Goal: Task Accomplishment & Management: Use online tool/utility

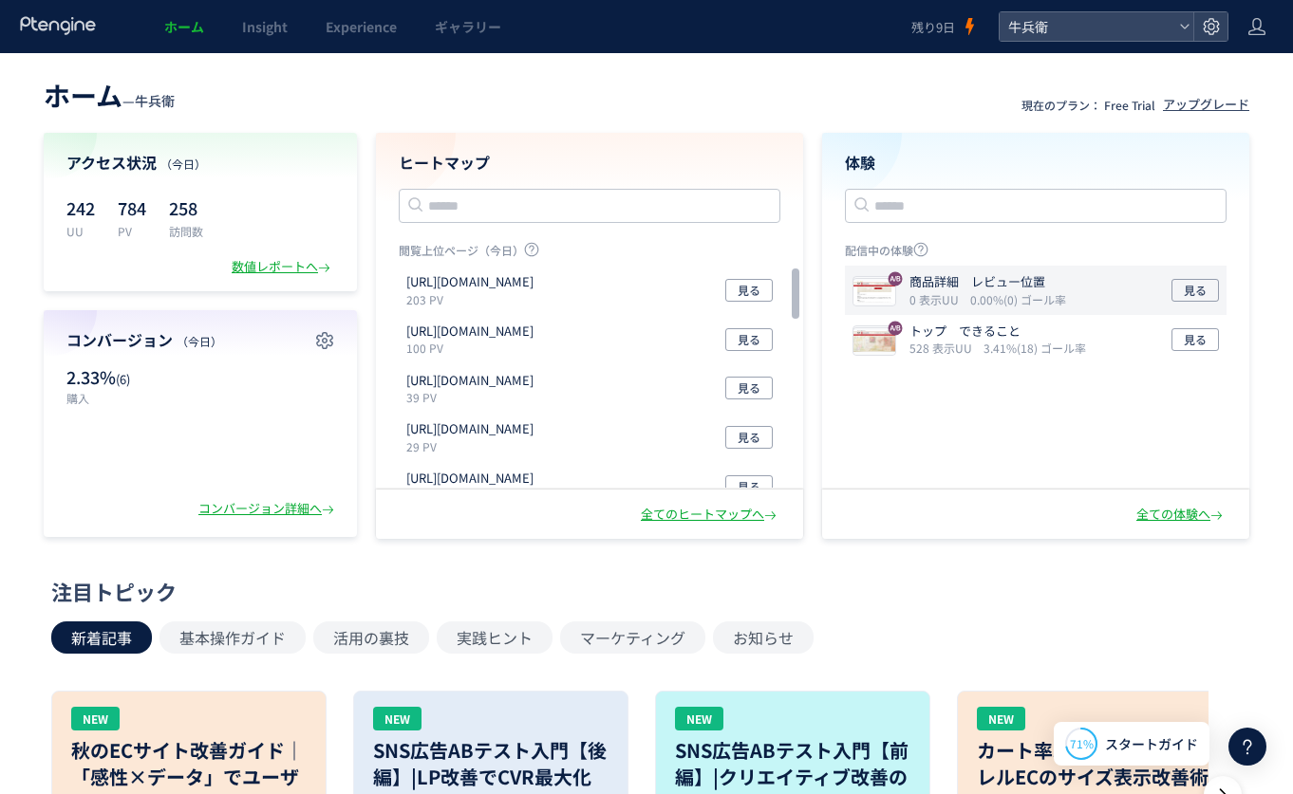
click at [985, 270] on div "商品詳細　レビュー位置 0 表示UU 0.00%(0) ゴール率 見る" at bounding box center [1036, 290] width 382 height 49
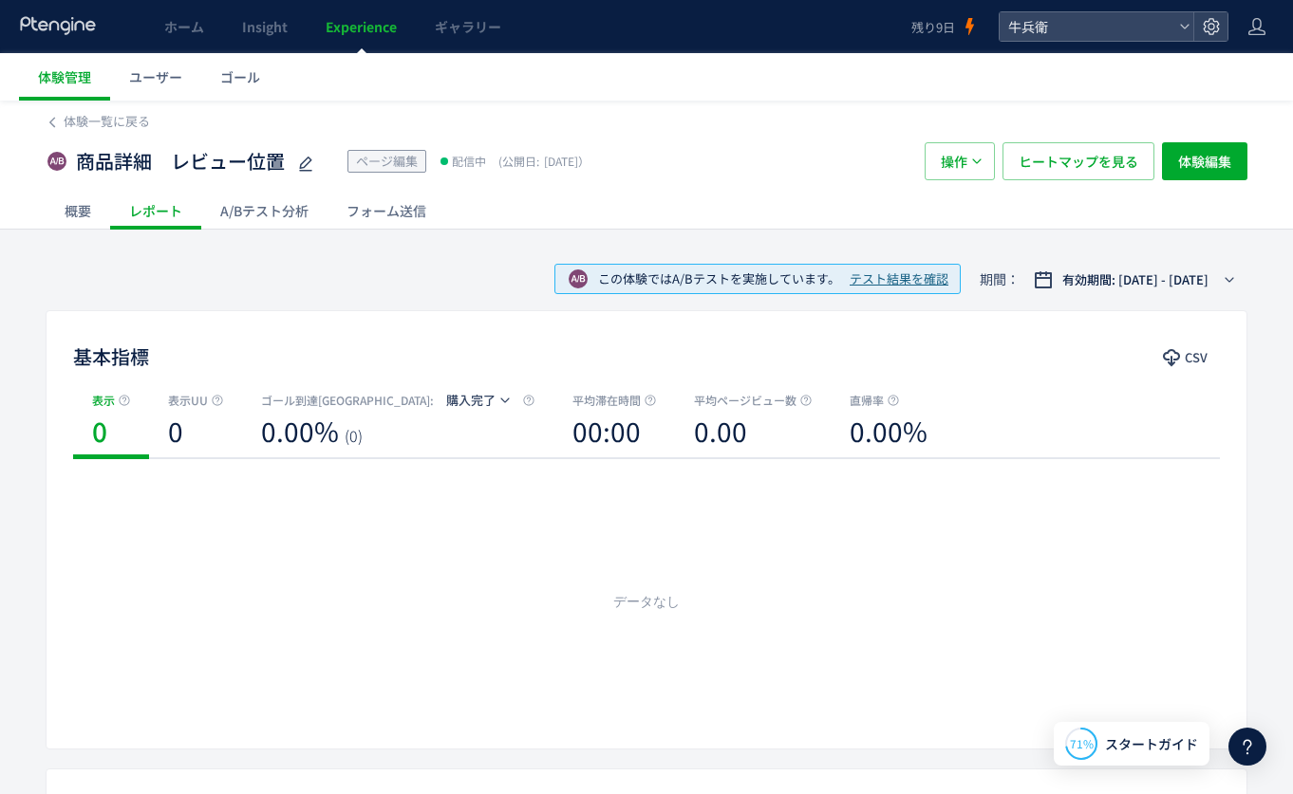
click at [252, 211] on div "A/Bテスト分析" at bounding box center [264, 211] width 126 height 38
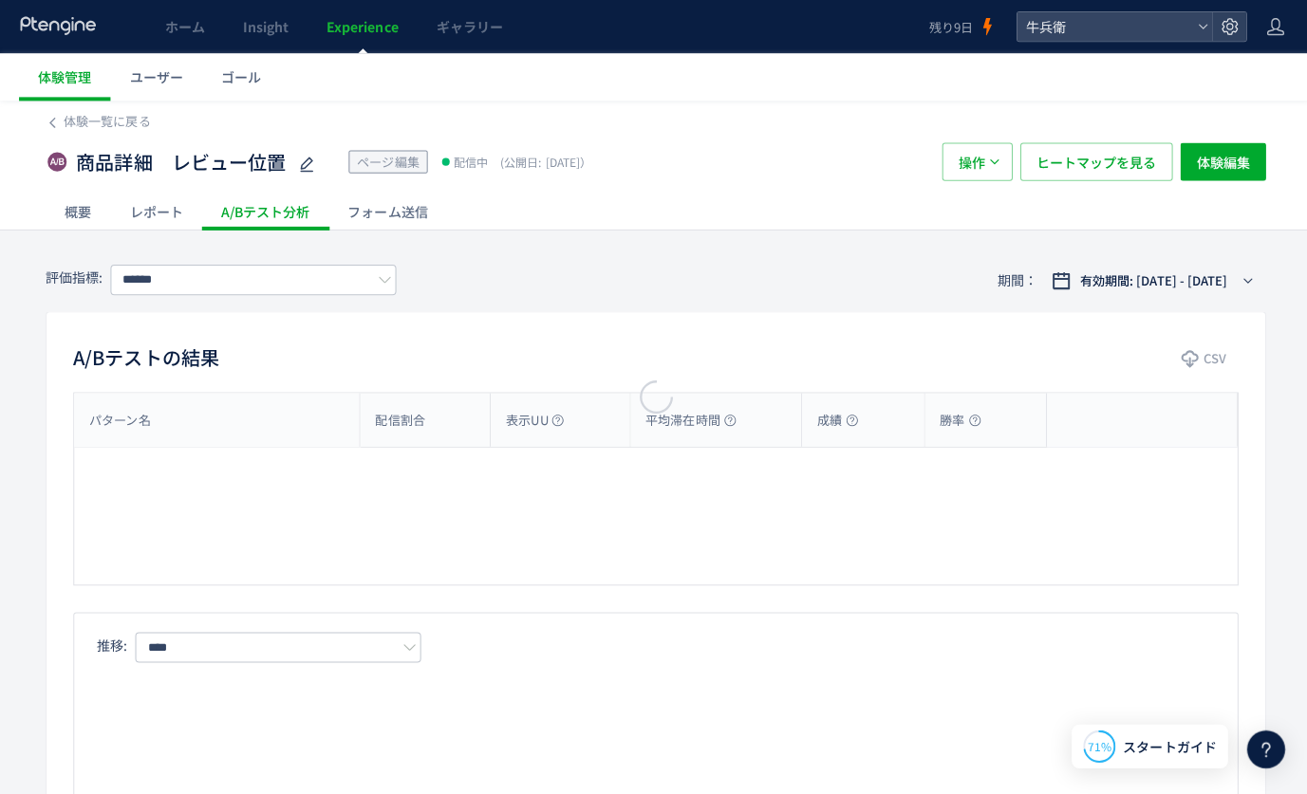
type input "****"
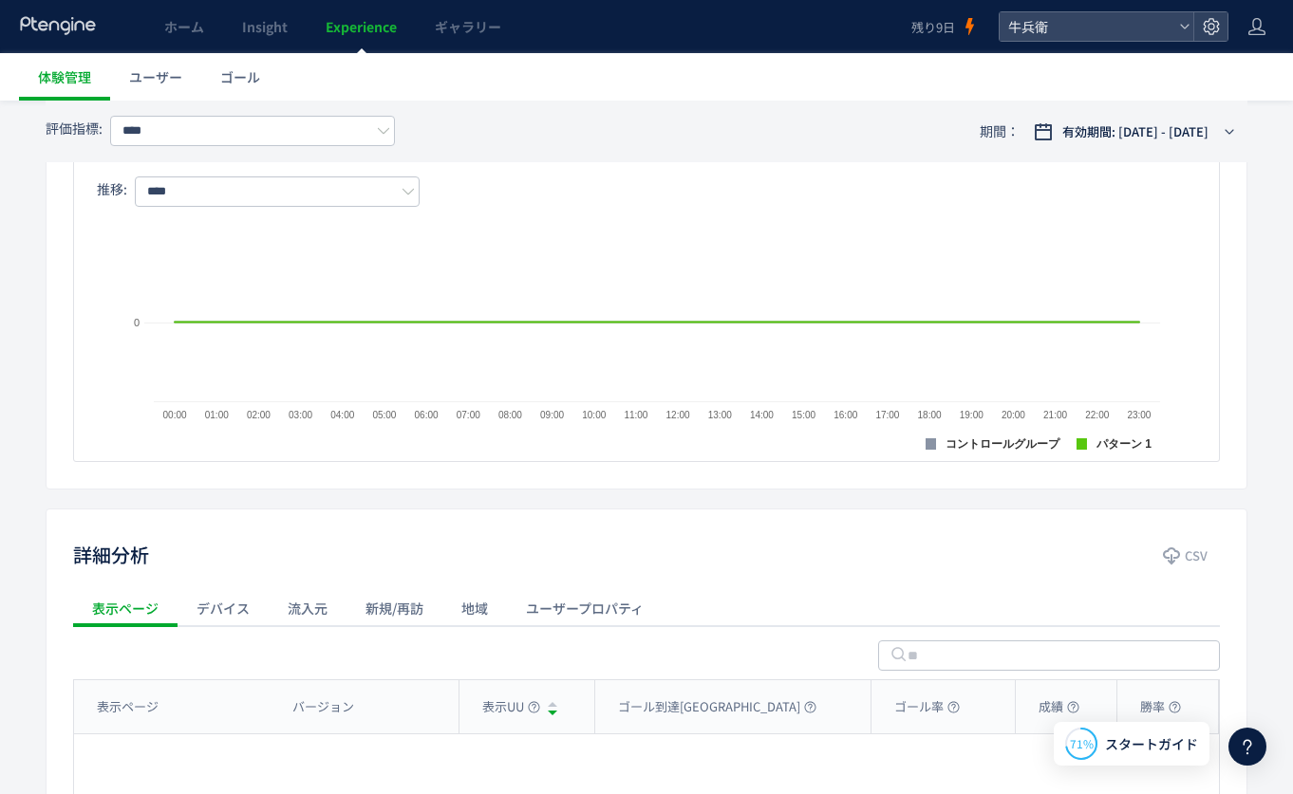
scroll to position [103, 0]
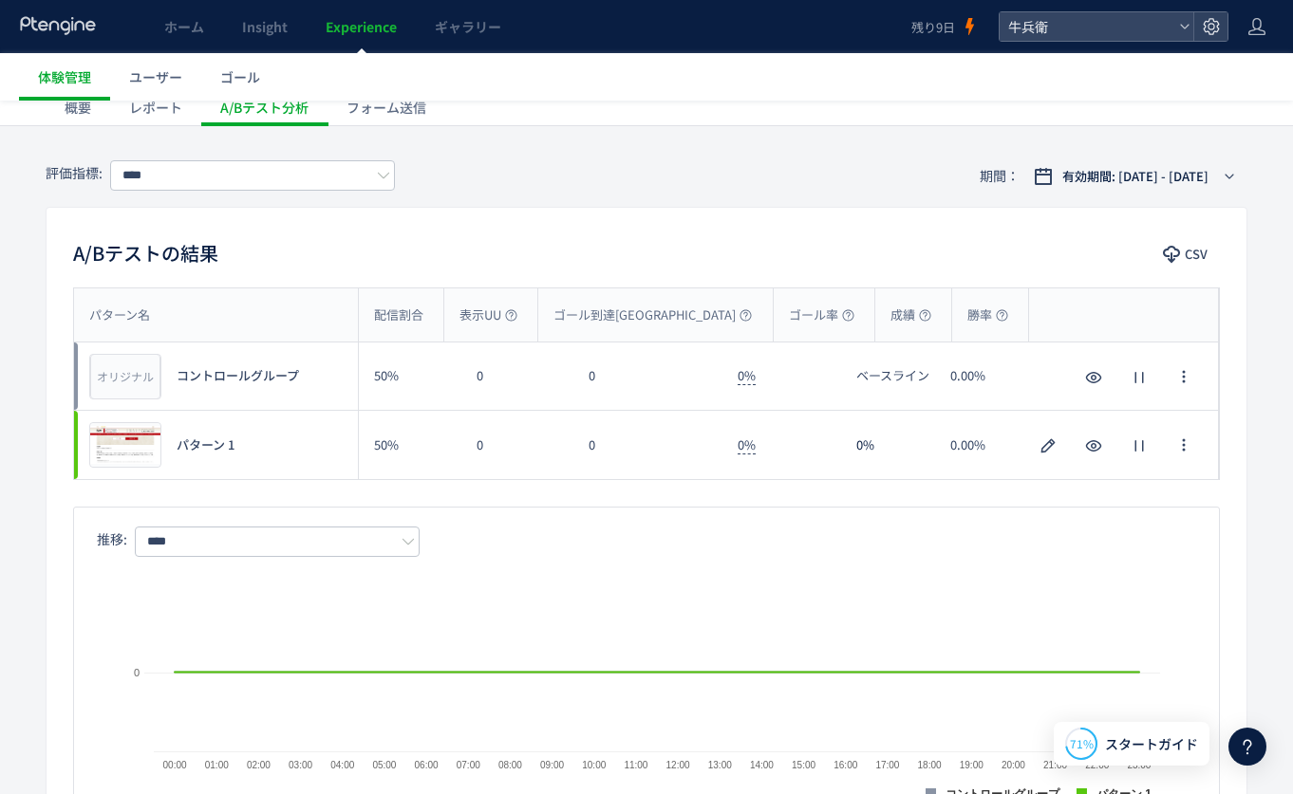
click at [12, 29] on div "ホーム Insight Experience ギャラリー" at bounding box center [455, 26] width 911 height 53
click at [65, 23] on icon at bounding box center [58, 25] width 79 height 19
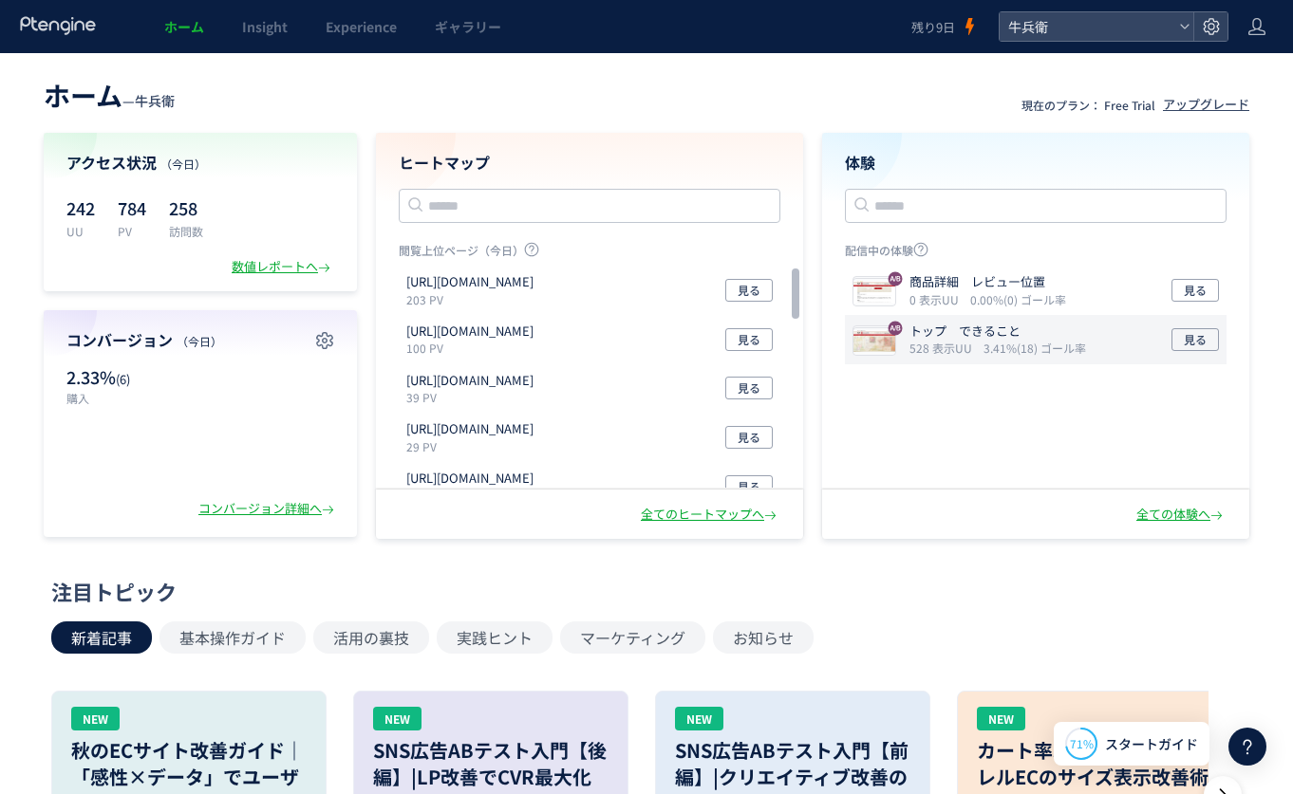
click at [980, 329] on p "トップ　できること" at bounding box center [993, 332] width 169 height 18
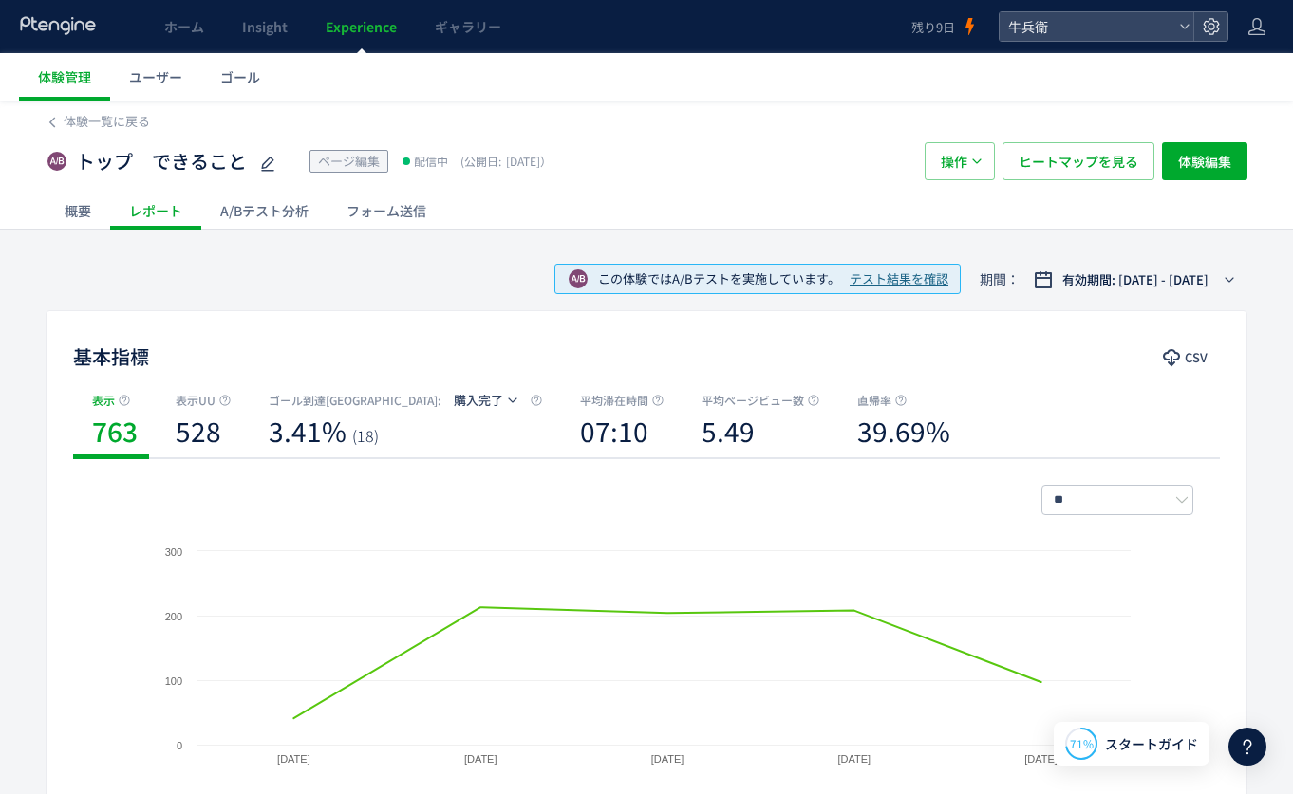
click at [244, 220] on div "A/Bテスト分析" at bounding box center [264, 211] width 126 height 38
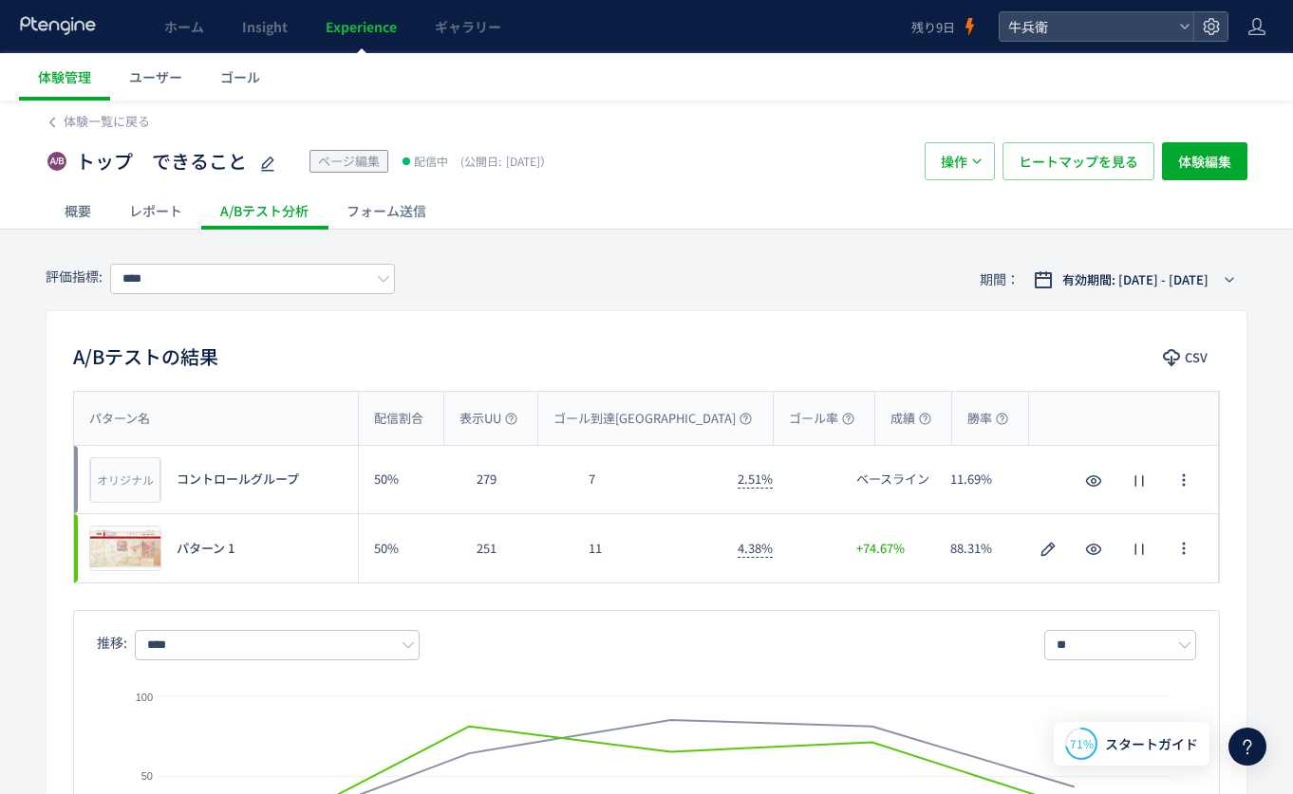
click at [51, 21] on use at bounding box center [57, 25] width 75 height 18
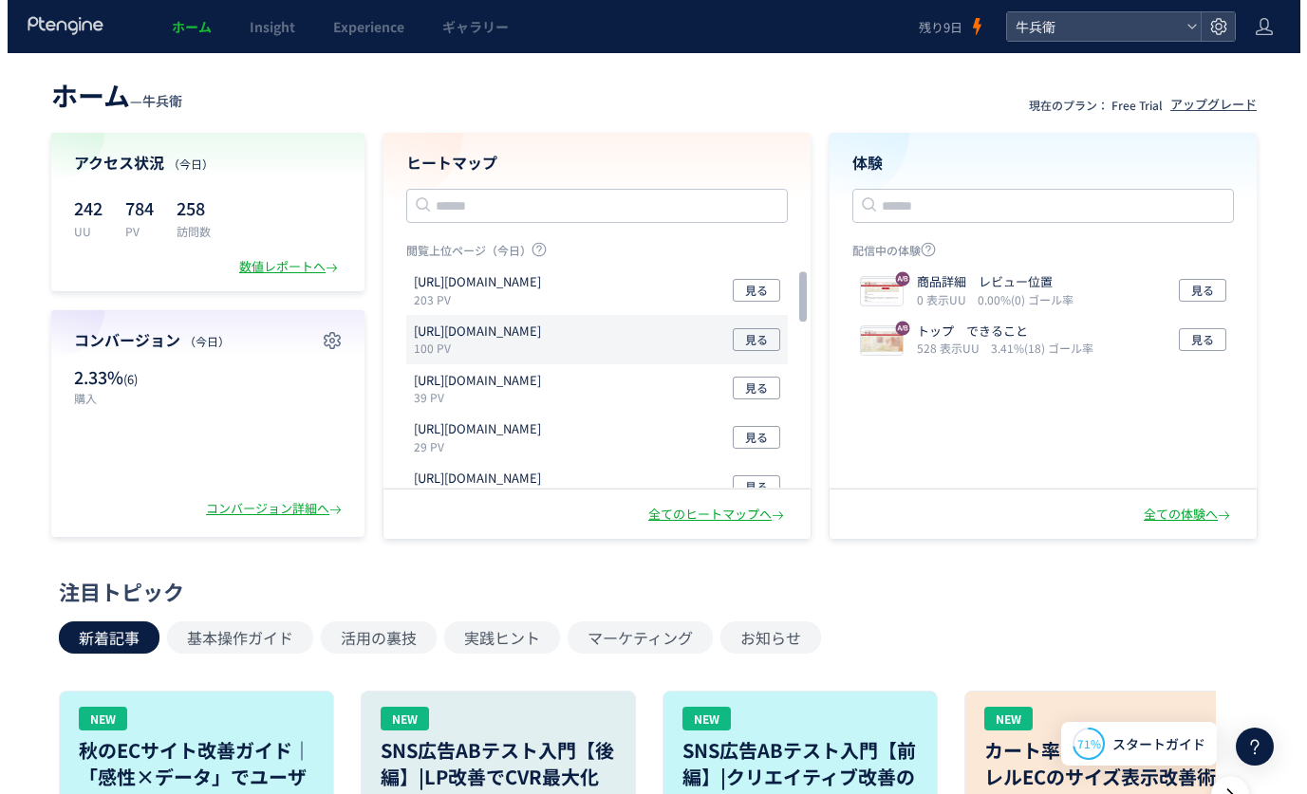
scroll to position [225, 0]
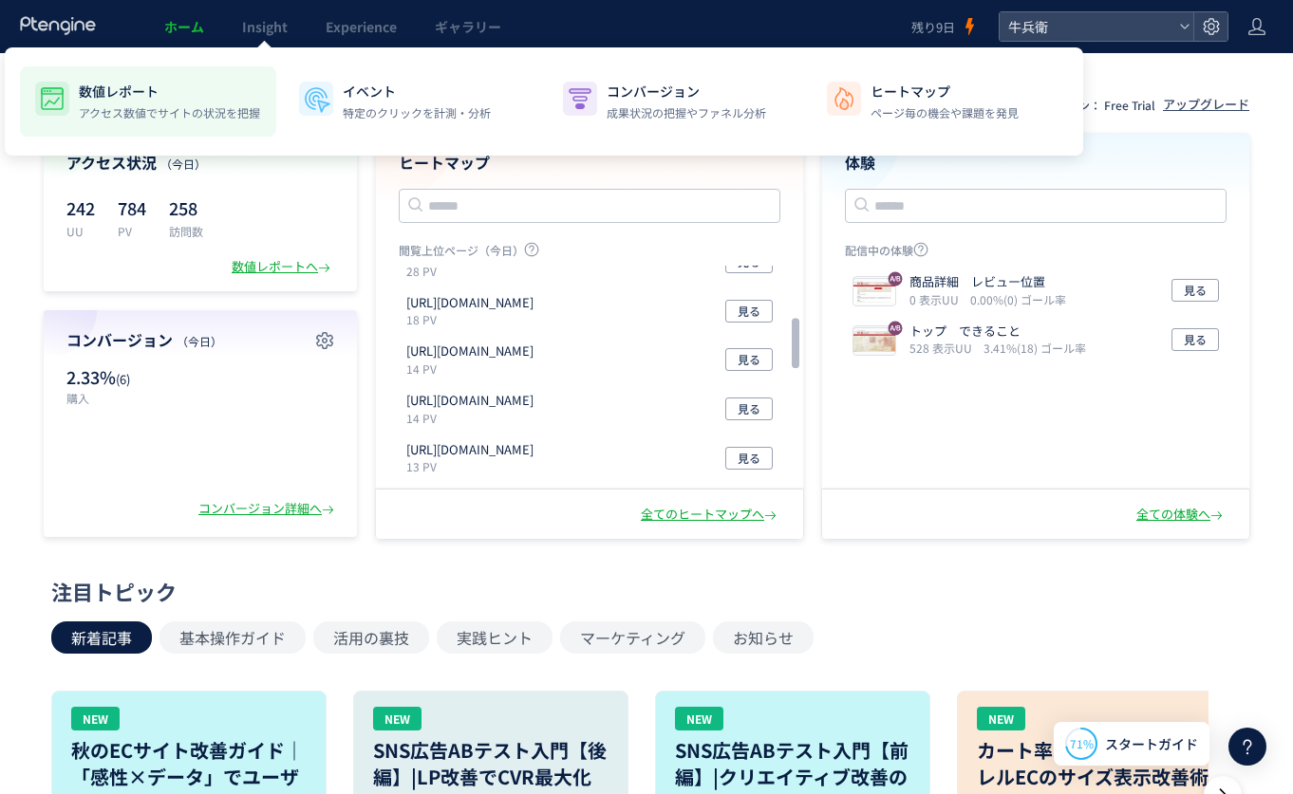
click at [132, 98] on p "数値レポート" at bounding box center [169, 91] width 181 height 19
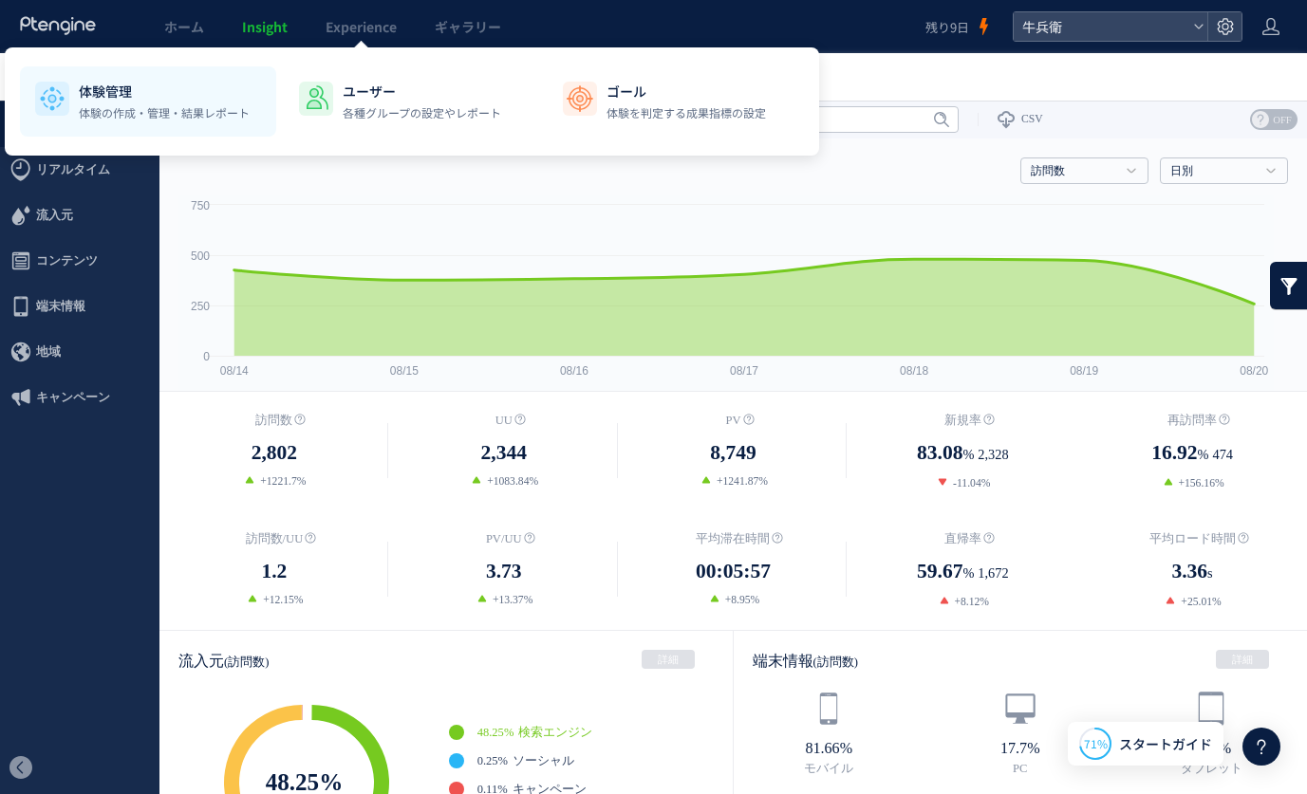
click at [121, 116] on p "体験の作成・管理・結果レポート" at bounding box center [164, 112] width 171 height 17
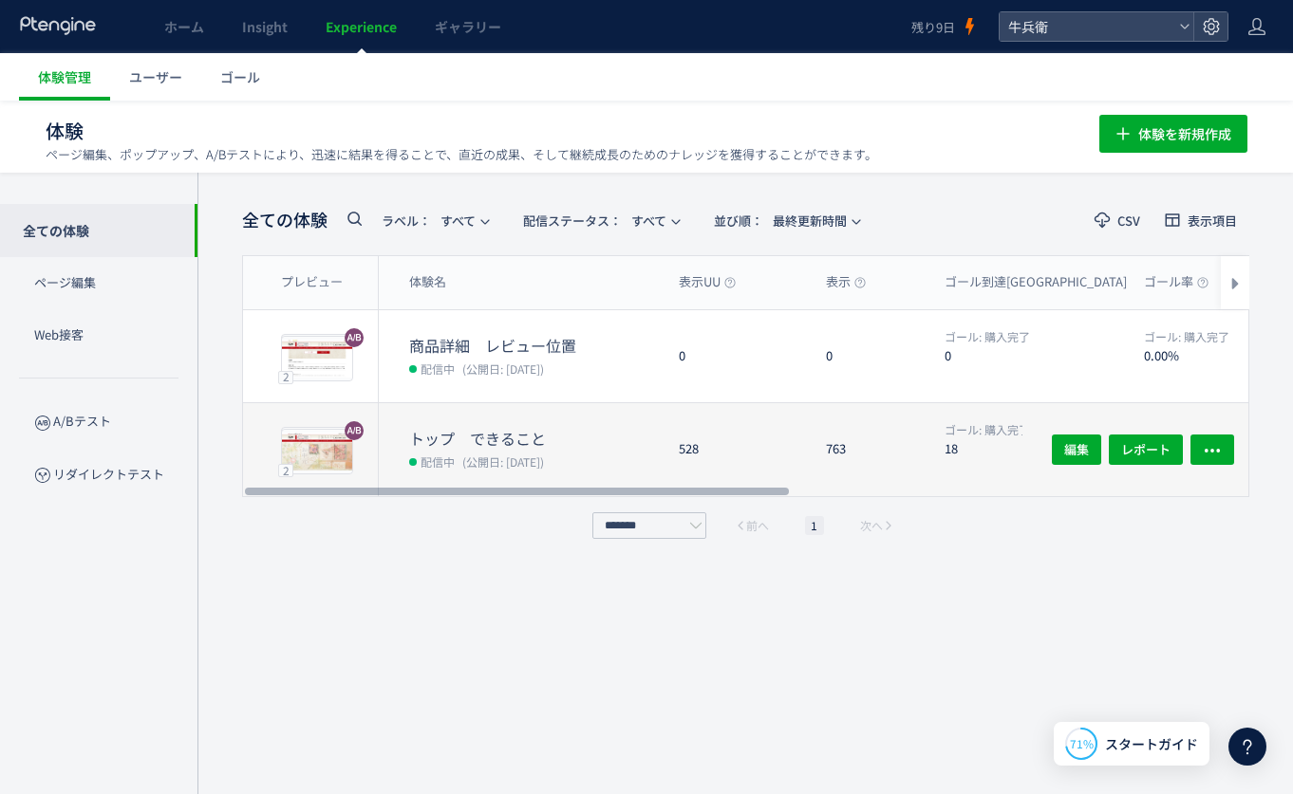
click at [565, 414] on div "トップ　できること 配信中 (公開日: [DATE])" at bounding box center [521, 449] width 285 height 93
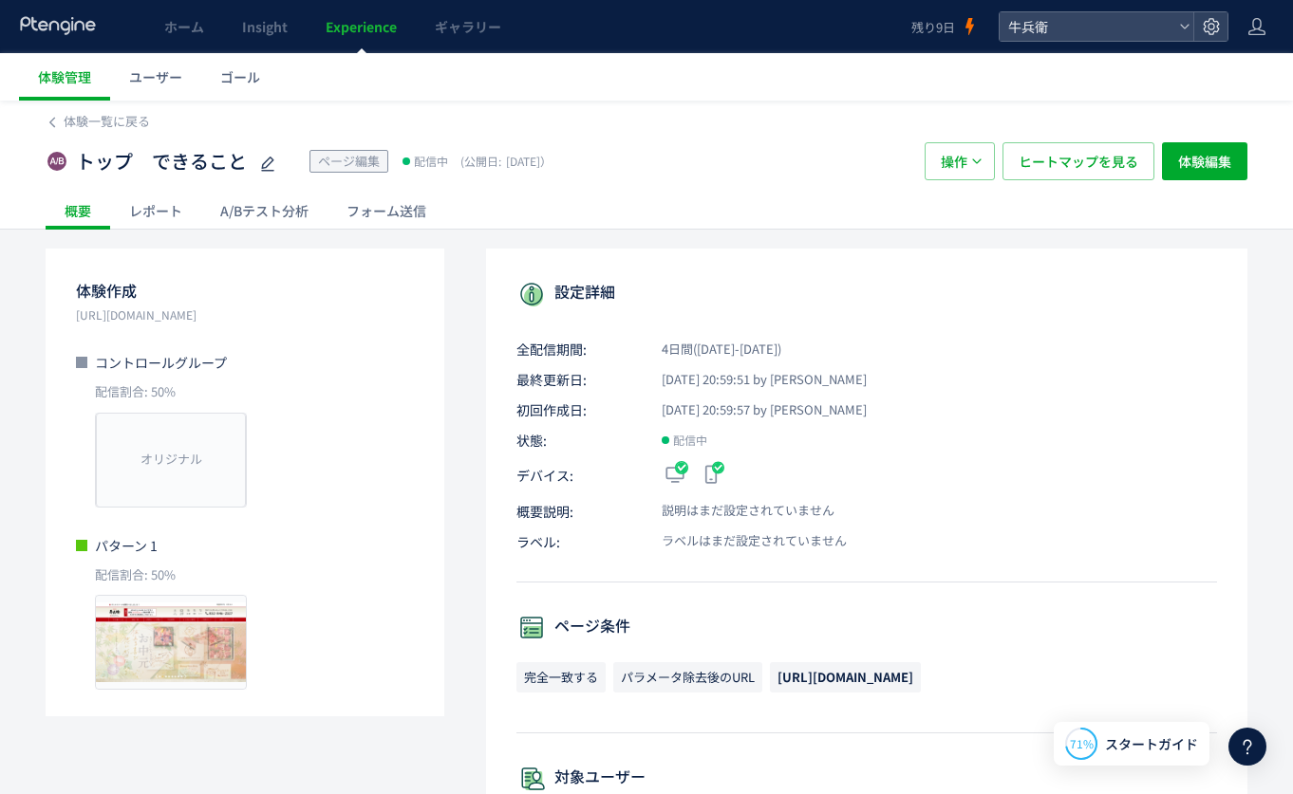
click at [251, 205] on div "A/Bテスト分析" at bounding box center [264, 211] width 126 height 38
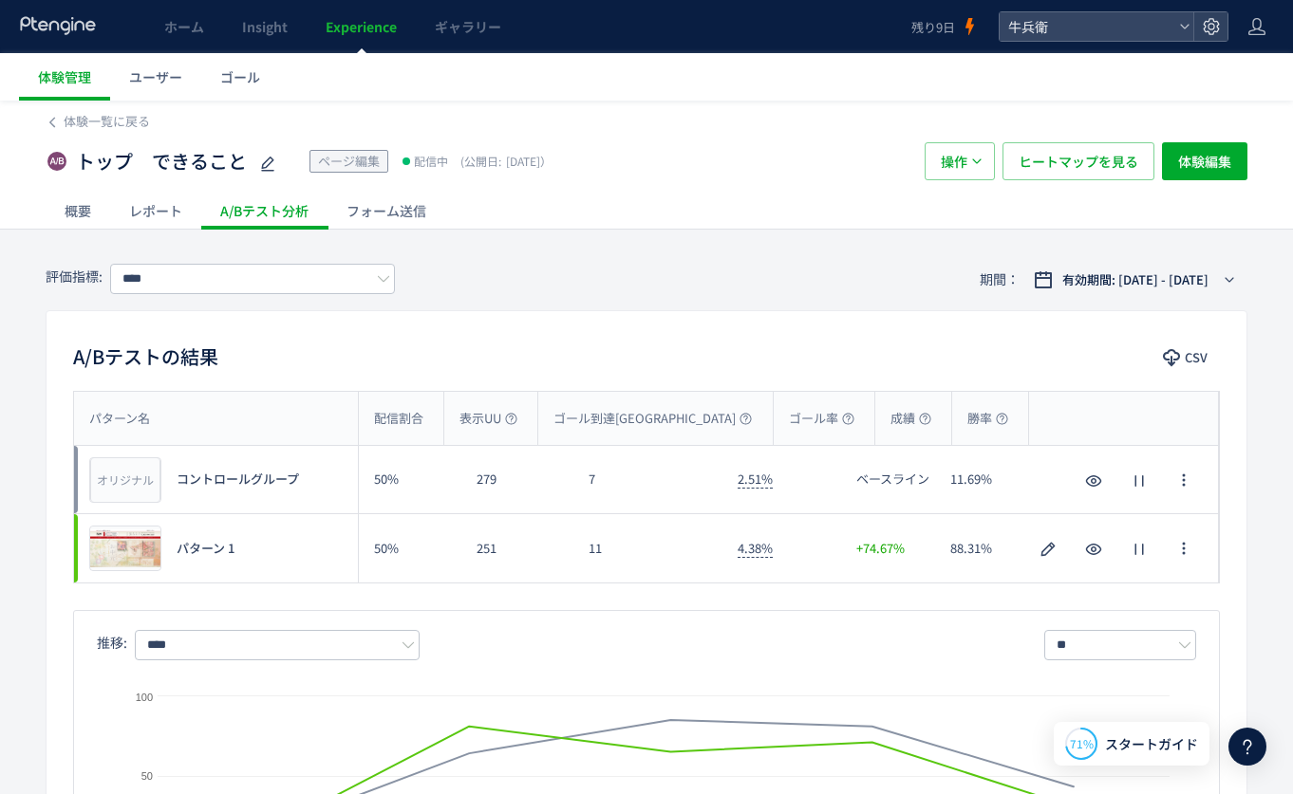
click at [71, 30] on icon at bounding box center [58, 25] width 79 height 19
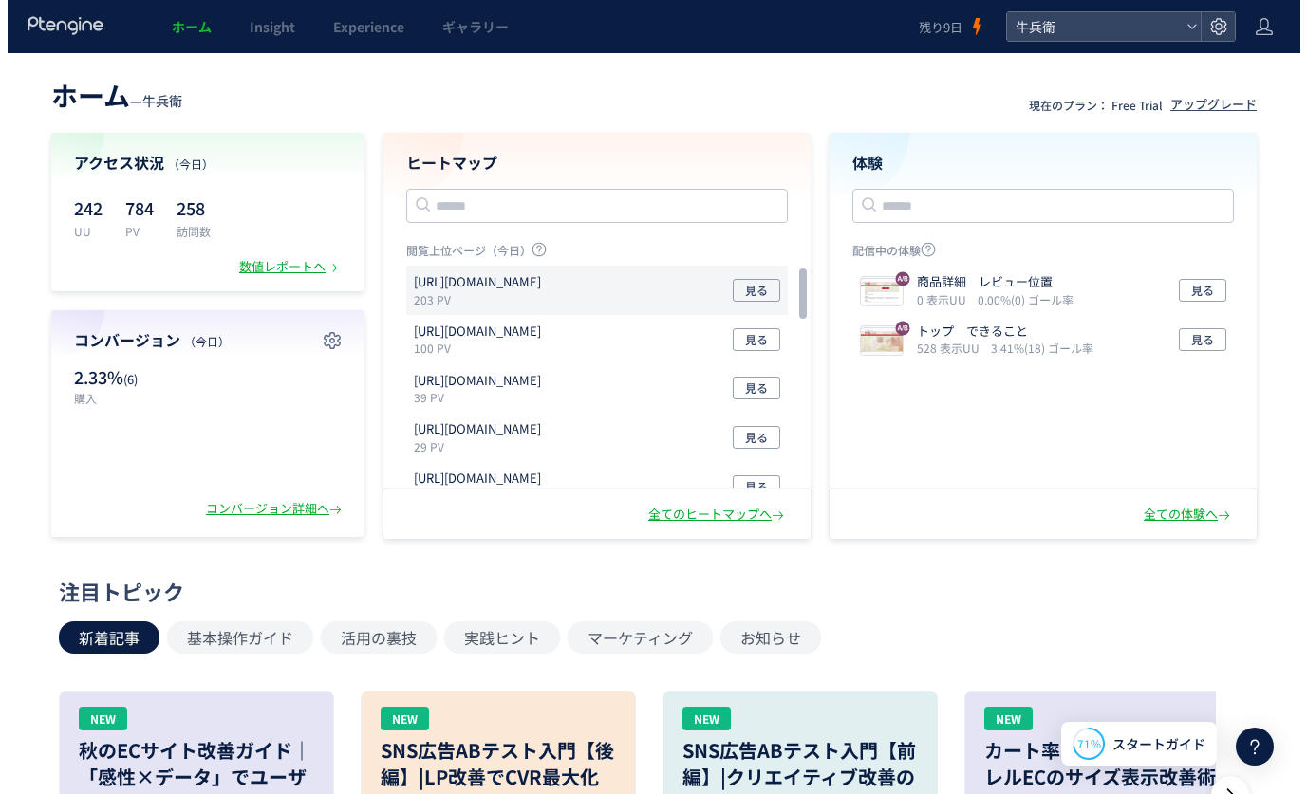
scroll to position [4, 0]
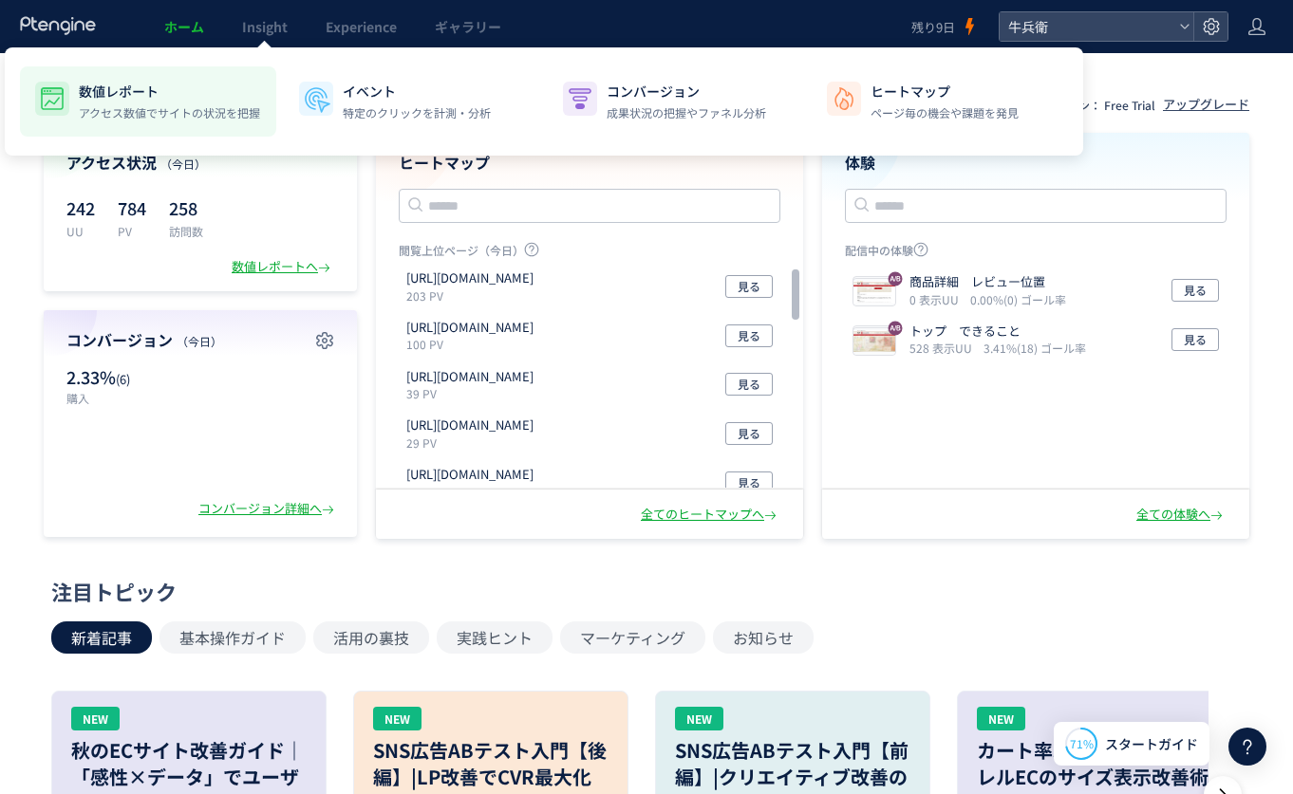
click at [170, 109] on p "アクセス数値でサイトの状況を把握" at bounding box center [169, 112] width 181 height 17
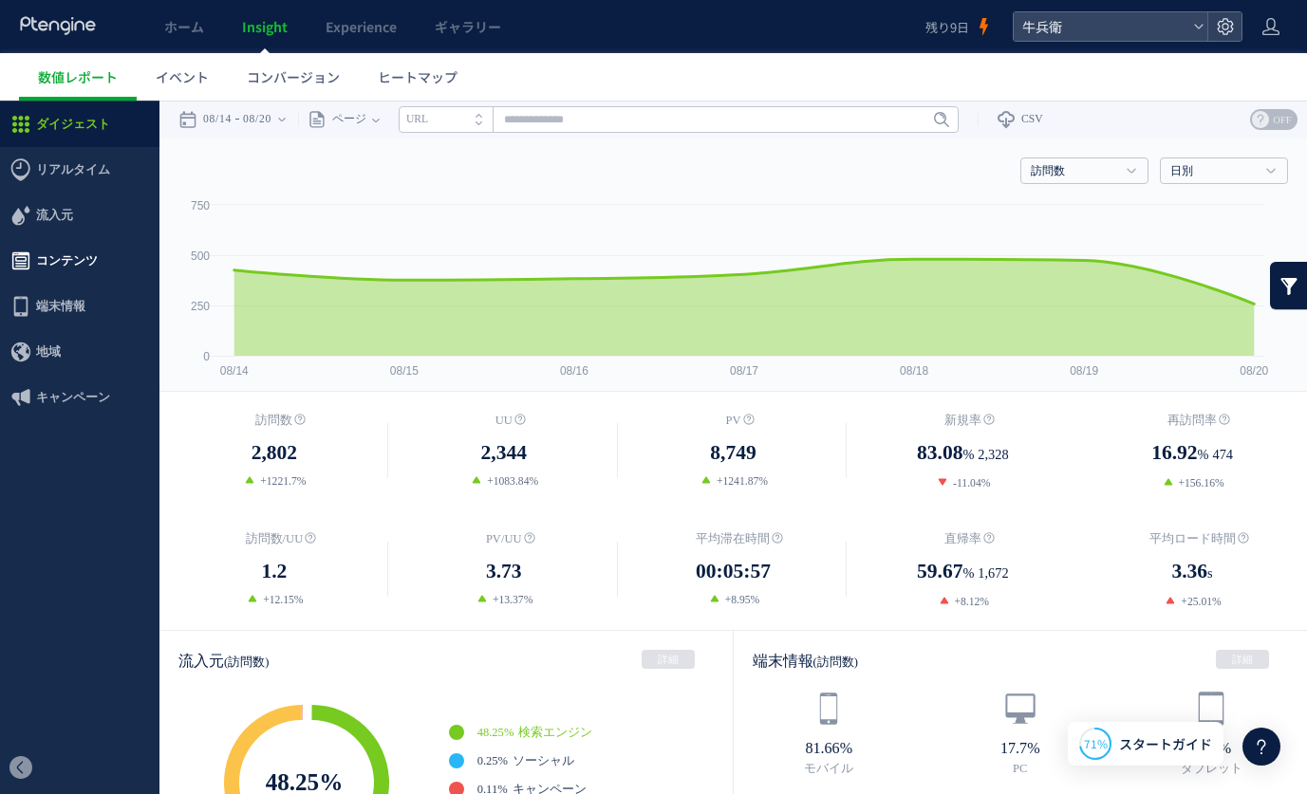
click at [97, 260] on span "コンテンツ" at bounding box center [79, 261] width 159 height 46
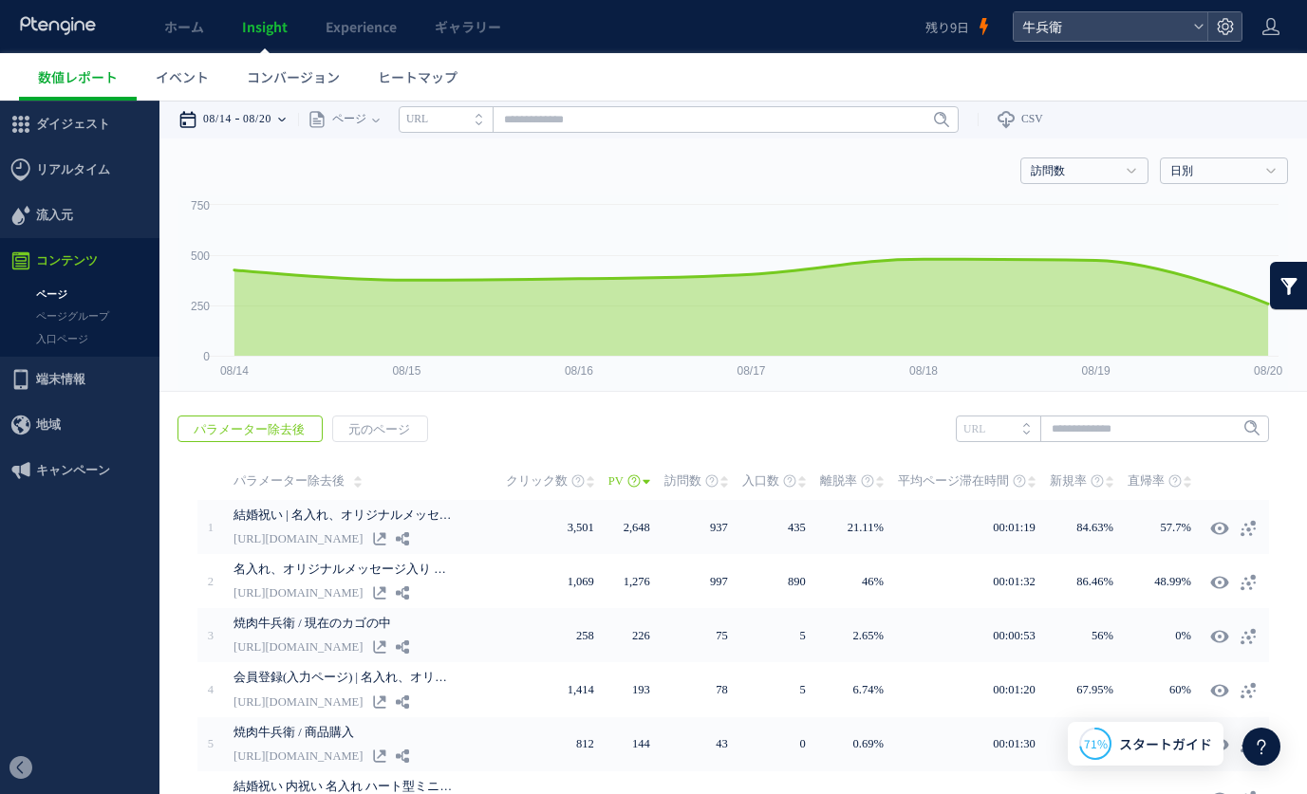
click at [243, 130] on div "08/14 08/20" at bounding box center [238, 120] width 120 height 38
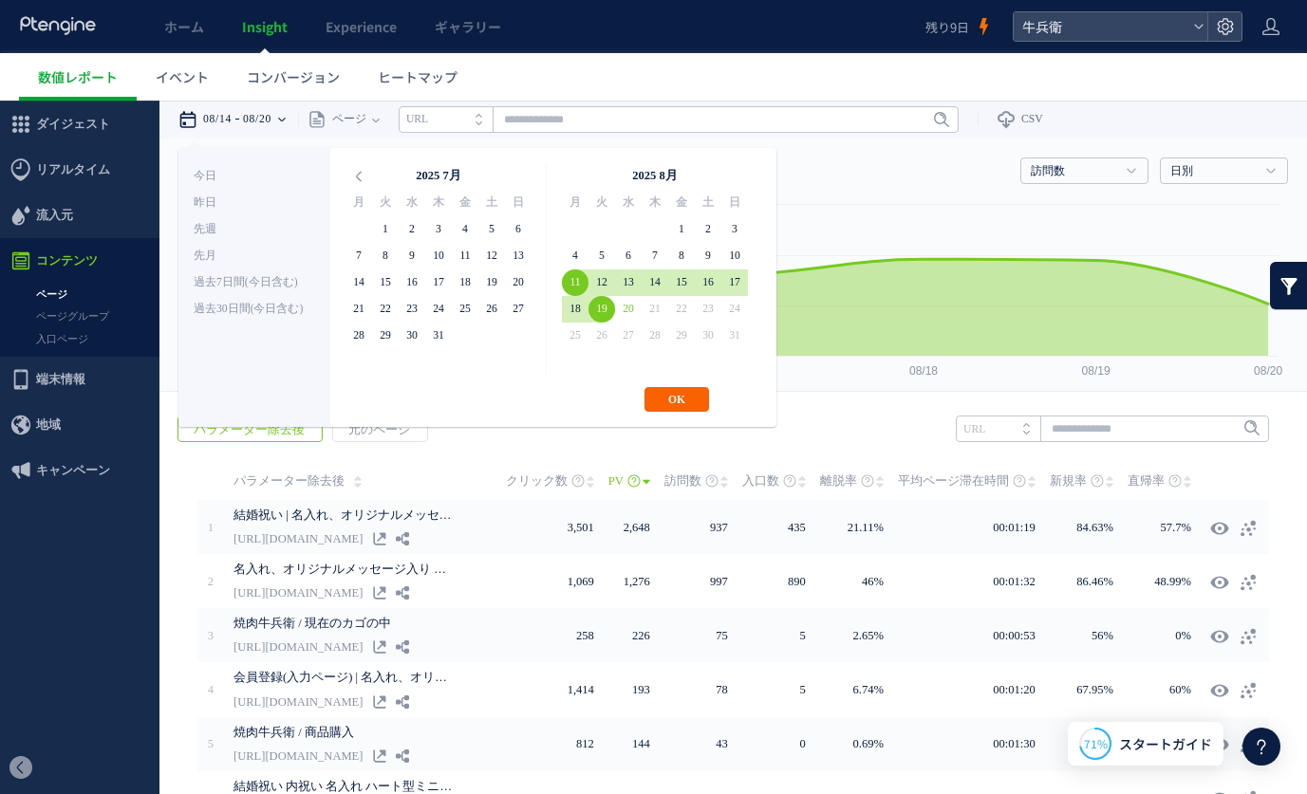
click at [678, 391] on button "OK" at bounding box center [676, 399] width 65 height 25
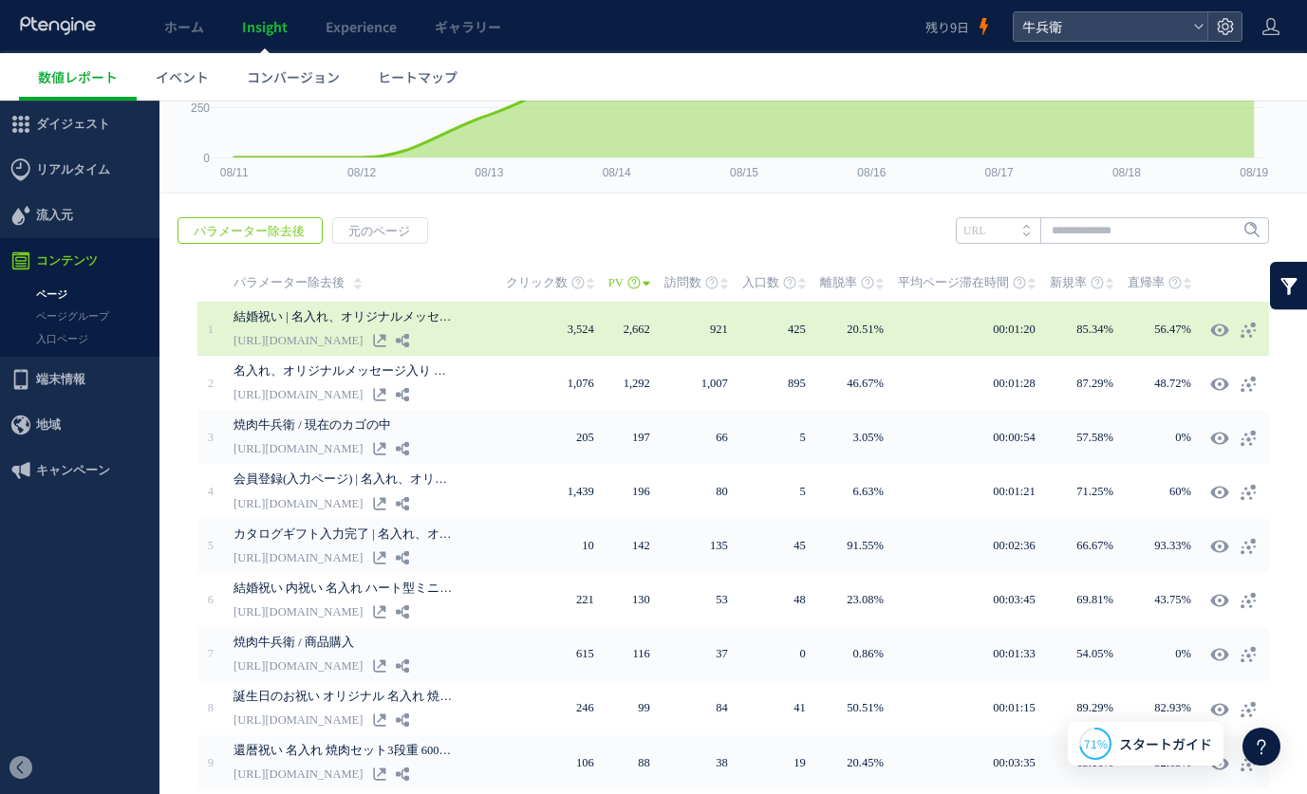
scroll to position [197, 0]
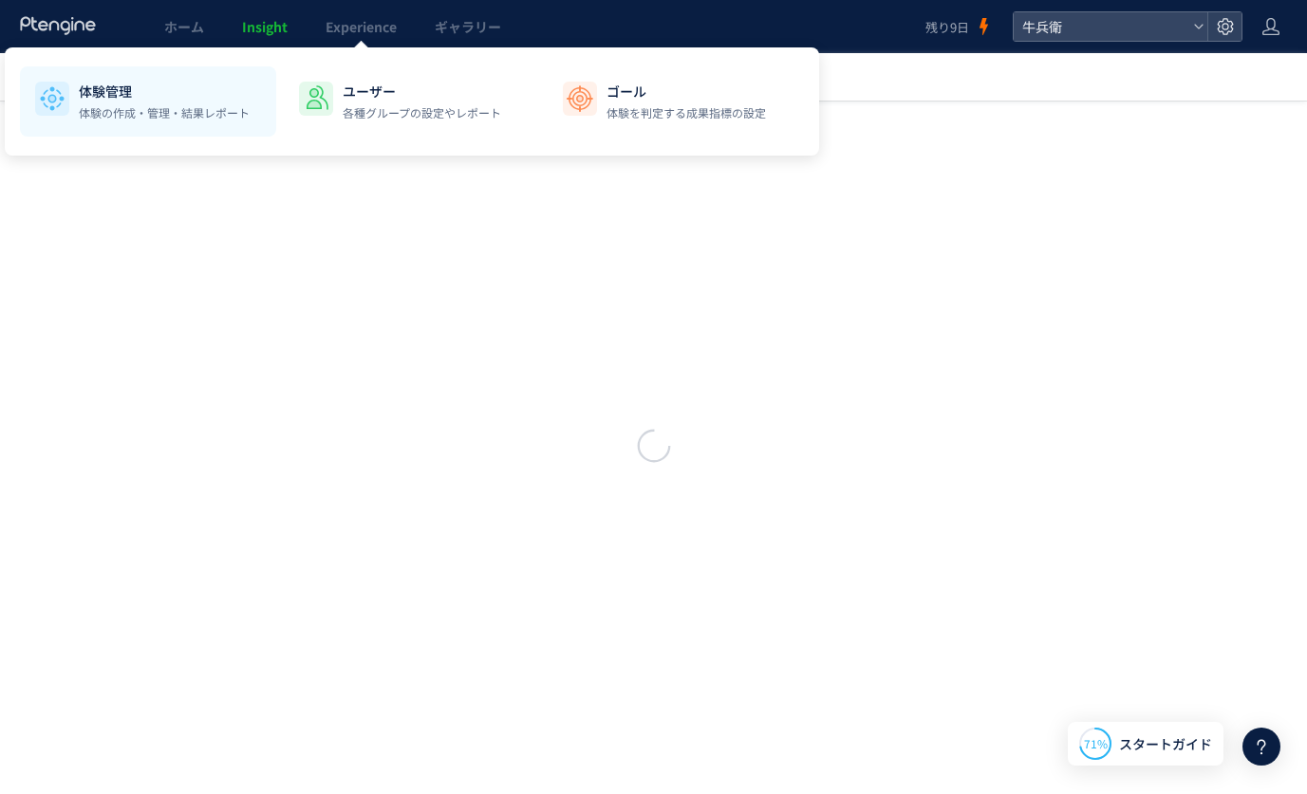
click at [140, 86] on p "体験管理" at bounding box center [164, 91] width 171 height 19
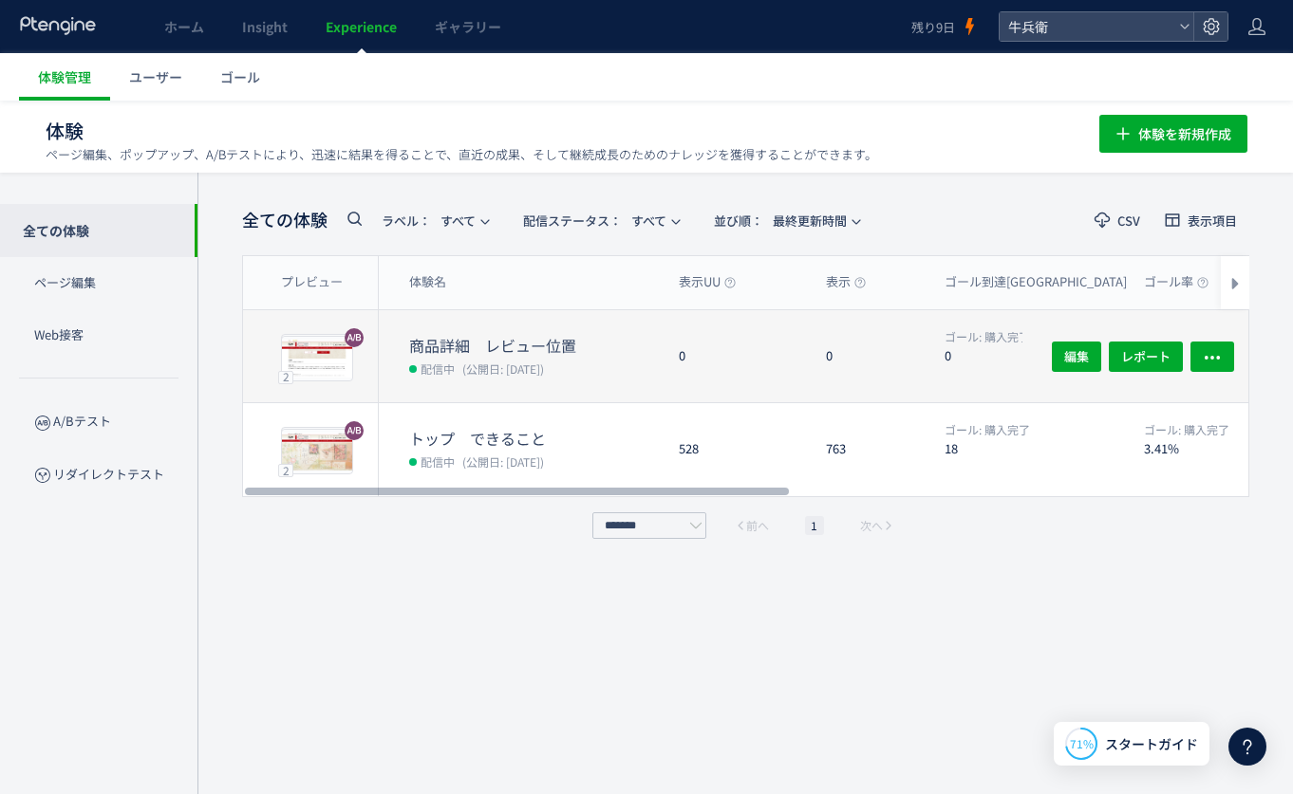
click at [672, 329] on div "0" at bounding box center [736, 356] width 147 height 92
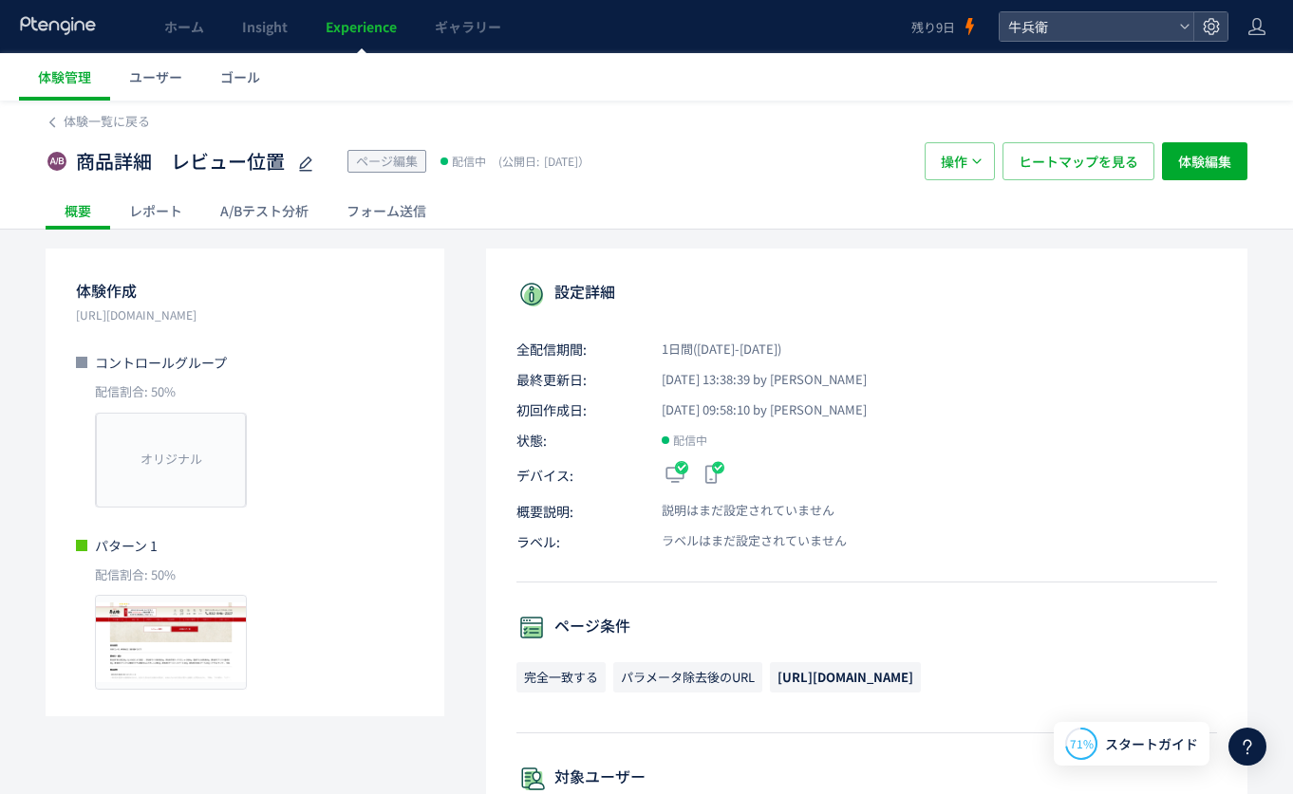
click at [277, 215] on div "A/Bテスト分析" at bounding box center [264, 211] width 126 height 38
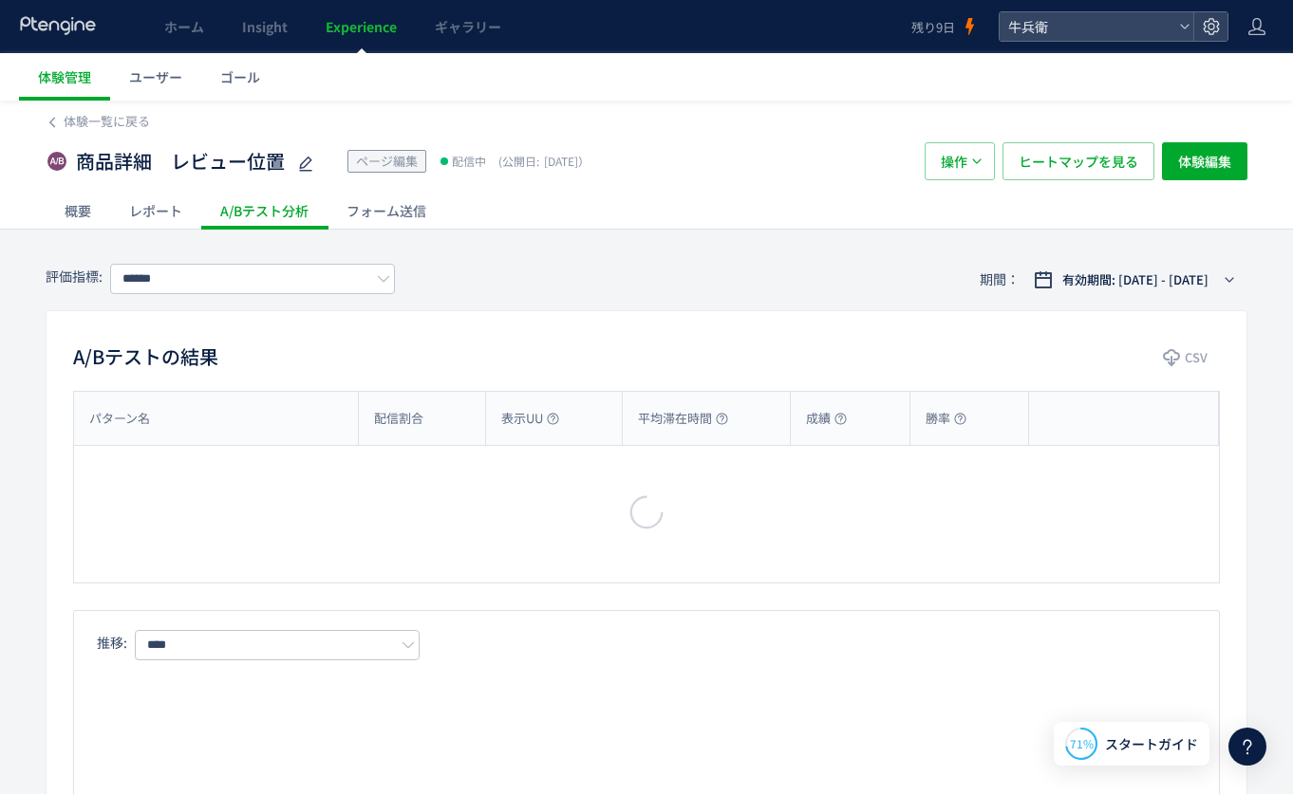
type input "****"
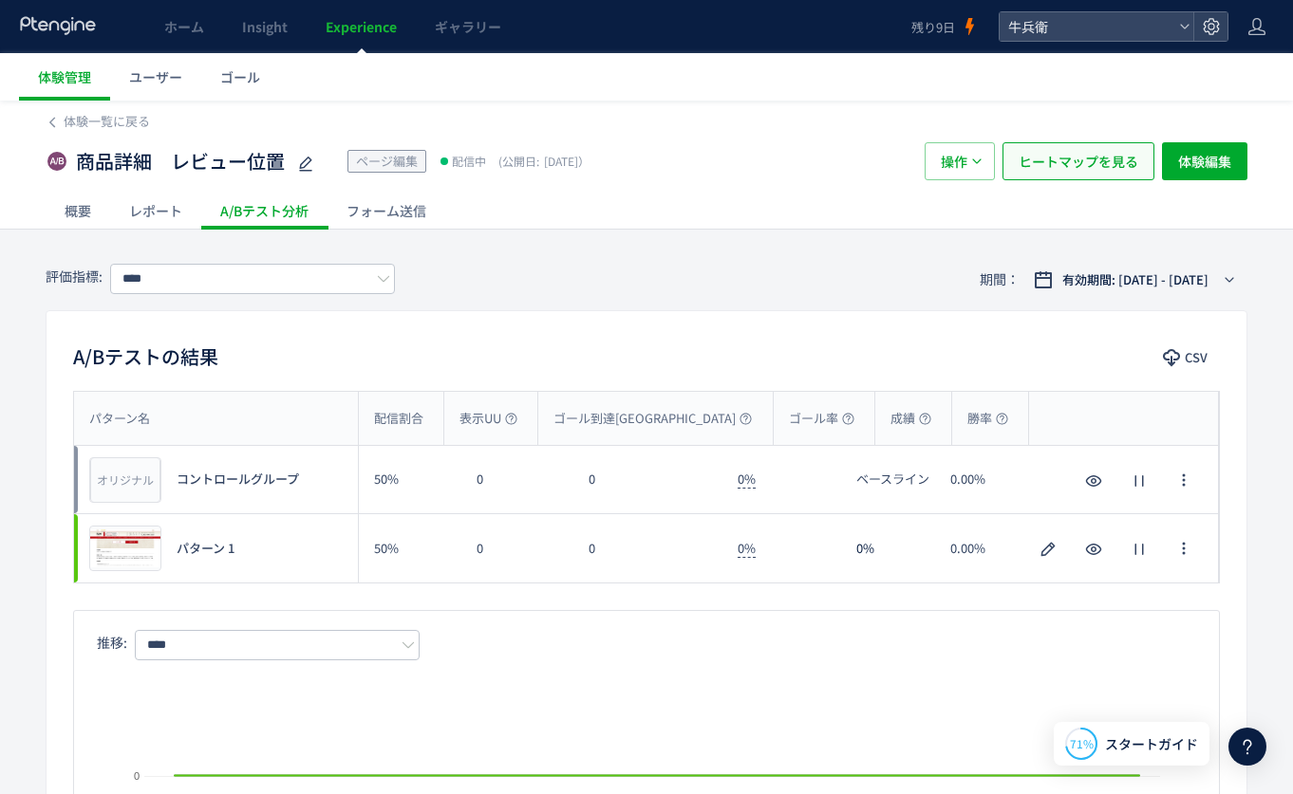
click at [1118, 158] on span "ヒートマップを見る" at bounding box center [1078, 161] width 120 height 38
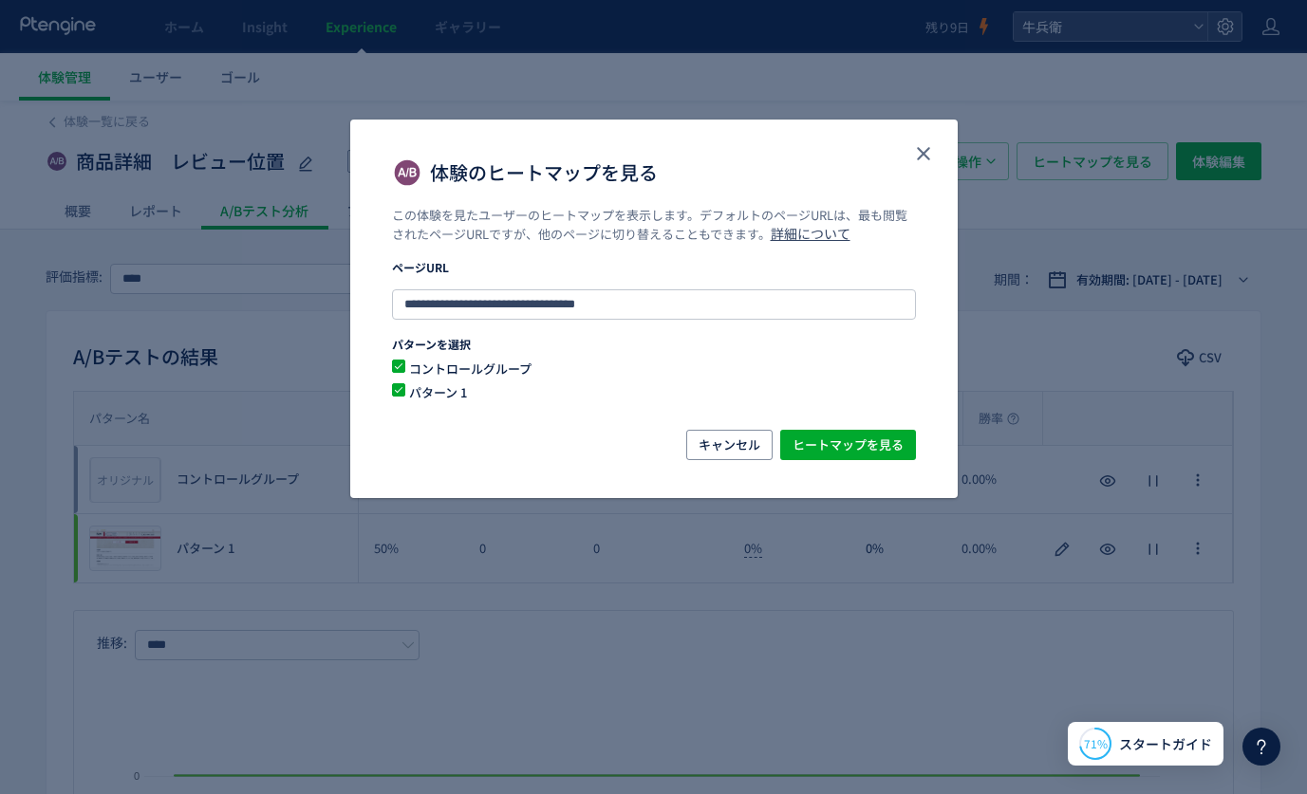
click at [881, 427] on div "**********" at bounding box center [653, 318] width 607 height 223
click at [882, 434] on span "ヒートマップを見る" at bounding box center [847, 445] width 111 height 30
click at [914, 151] on icon "close" at bounding box center [923, 153] width 23 height 23
